Goal: Transaction & Acquisition: Purchase product/service

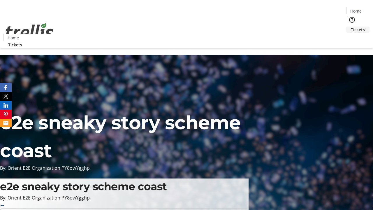
click at [351, 26] on span "Tickets" at bounding box center [358, 29] width 14 height 6
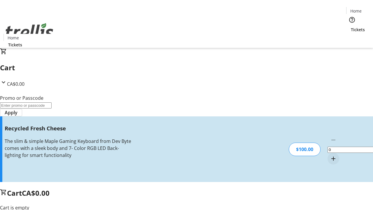
click at [330, 155] on mat-icon "Increment by one" at bounding box center [333, 158] width 7 height 7
type input "1"
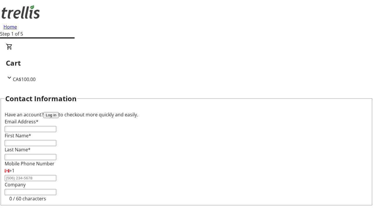
type input "FREE"
type input "[EMAIL_ADDRESS][DOMAIN_NAME]"
type input "Catalina"
type input "[PERSON_NAME]"
